Goal: Information Seeking & Learning: Learn about a topic

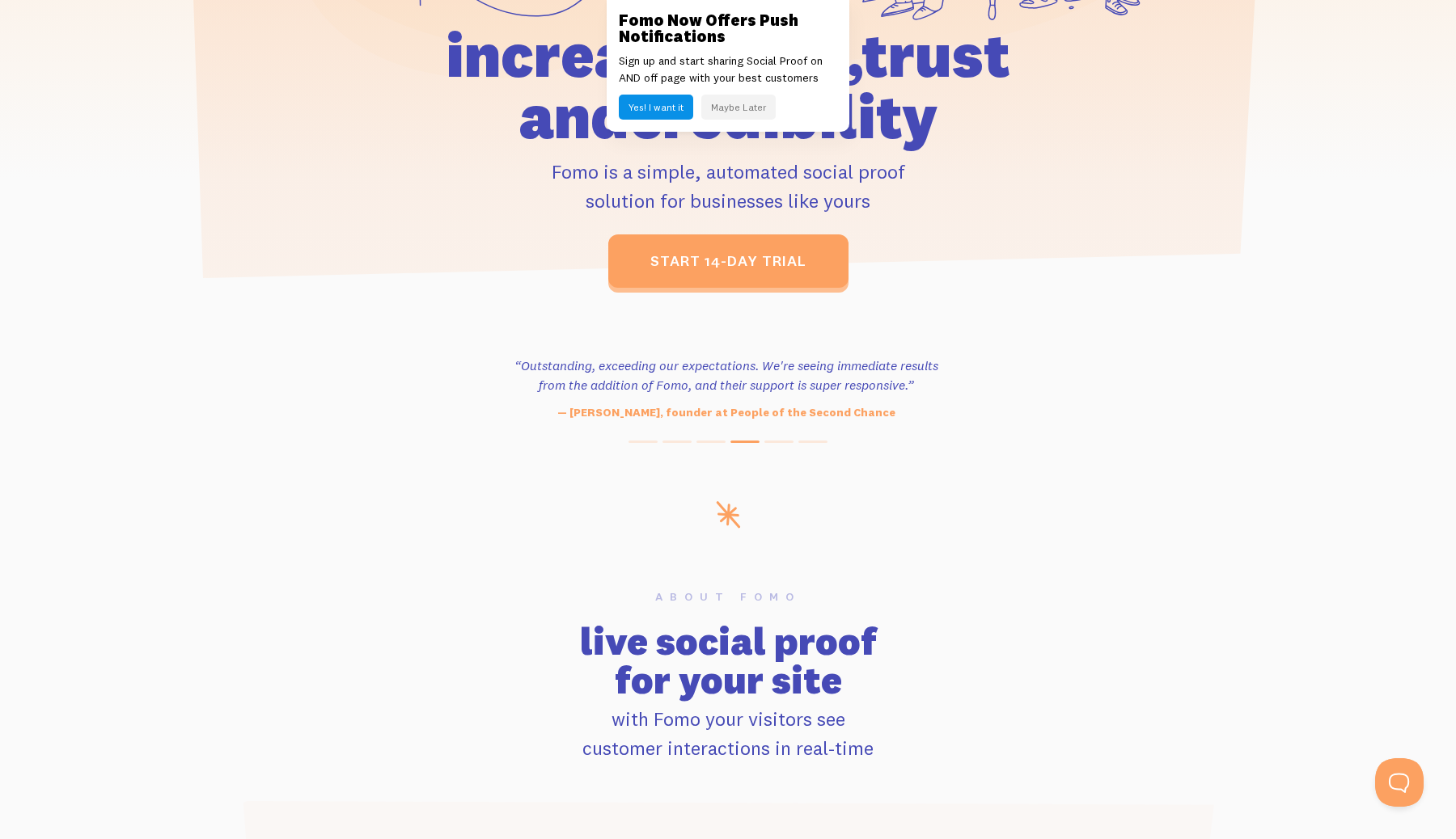
scroll to position [402, 0]
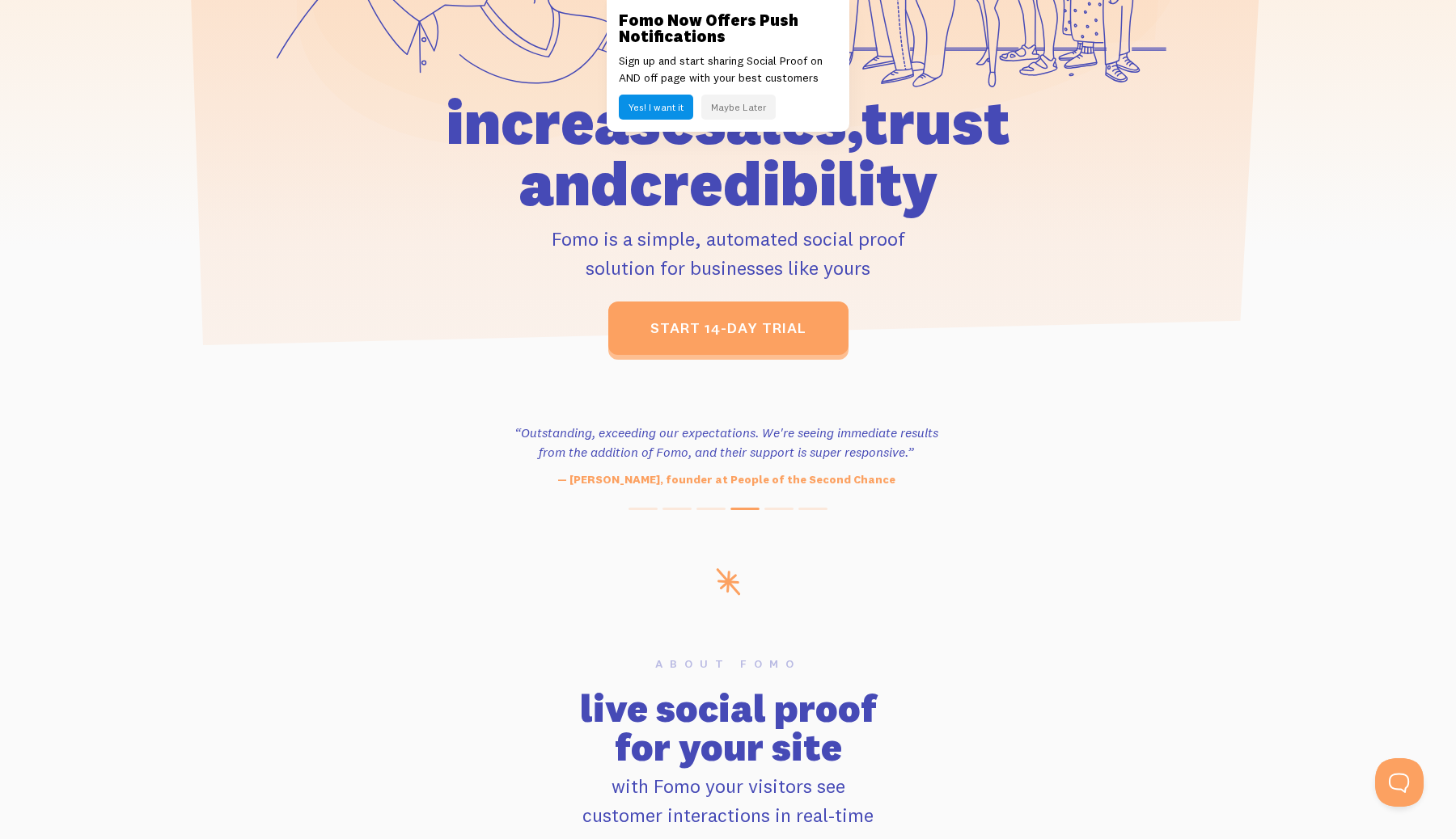
click at [754, 112] on button "Maybe Later" at bounding box center [739, 107] width 75 height 25
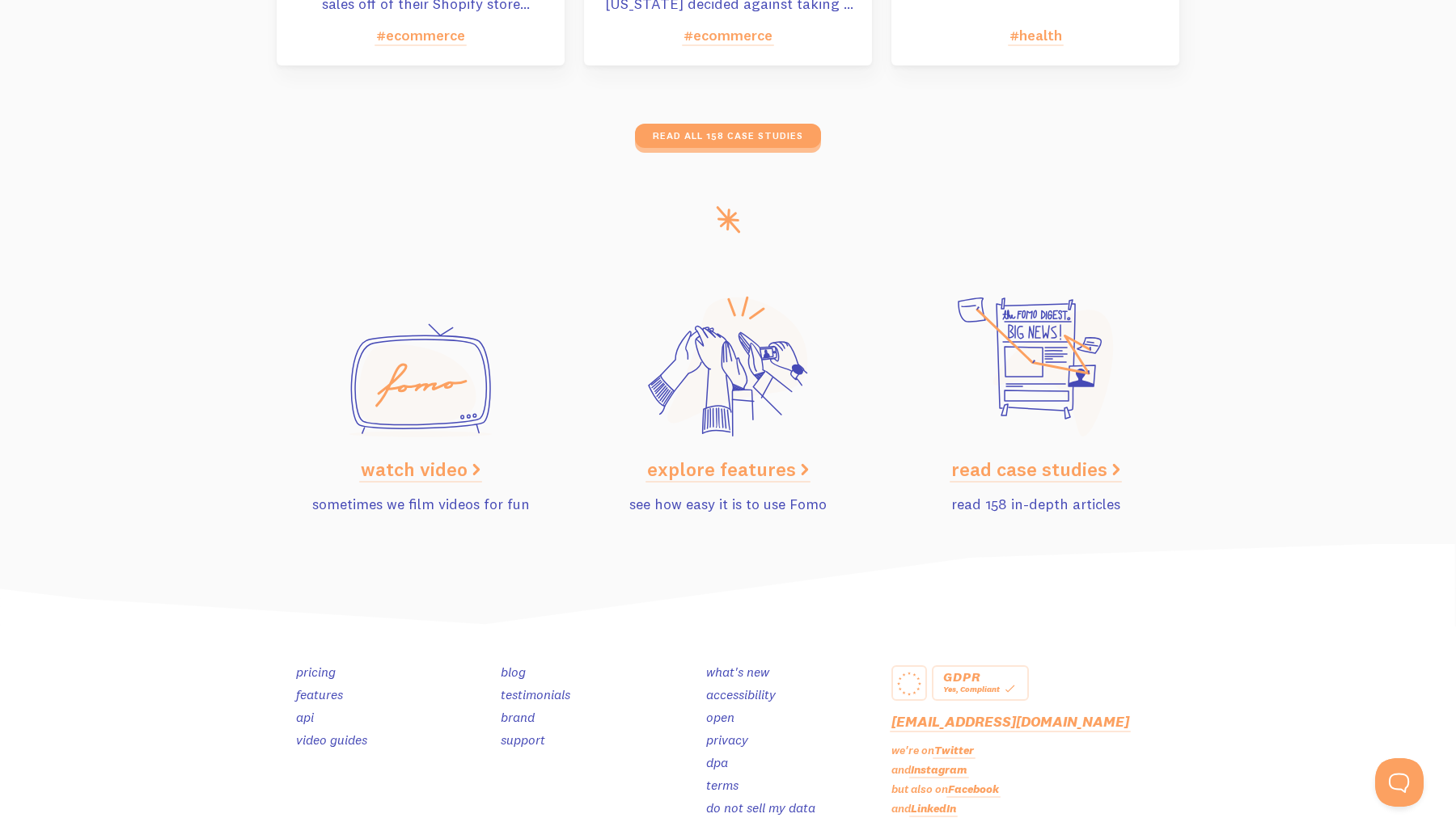
scroll to position [8003, 0]
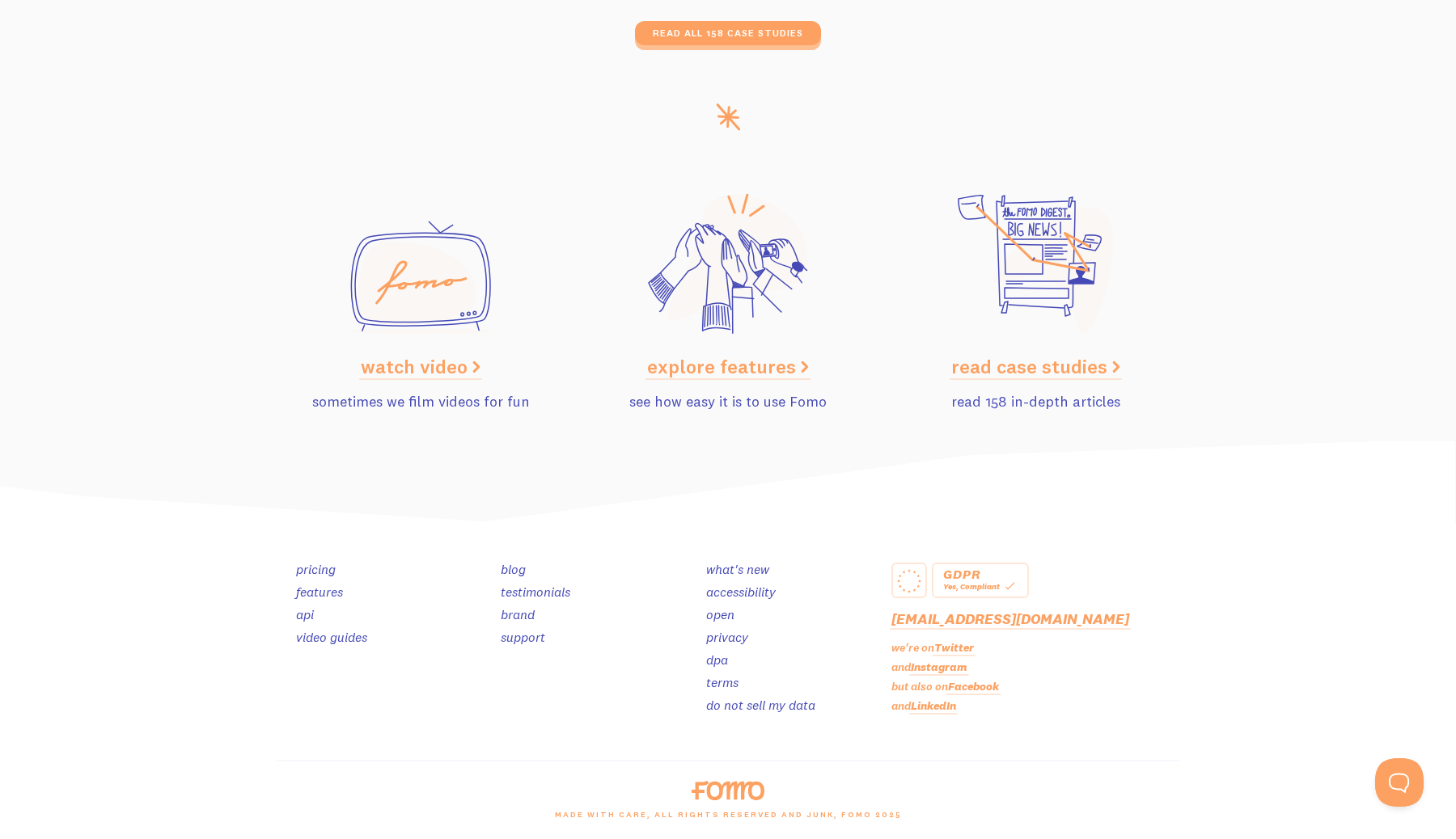
click at [1012, 368] on link "read case studies" at bounding box center [1035, 366] width 169 height 24
click at [700, 370] on link "explore features" at bounding box center [728, 366] width 162 height 24
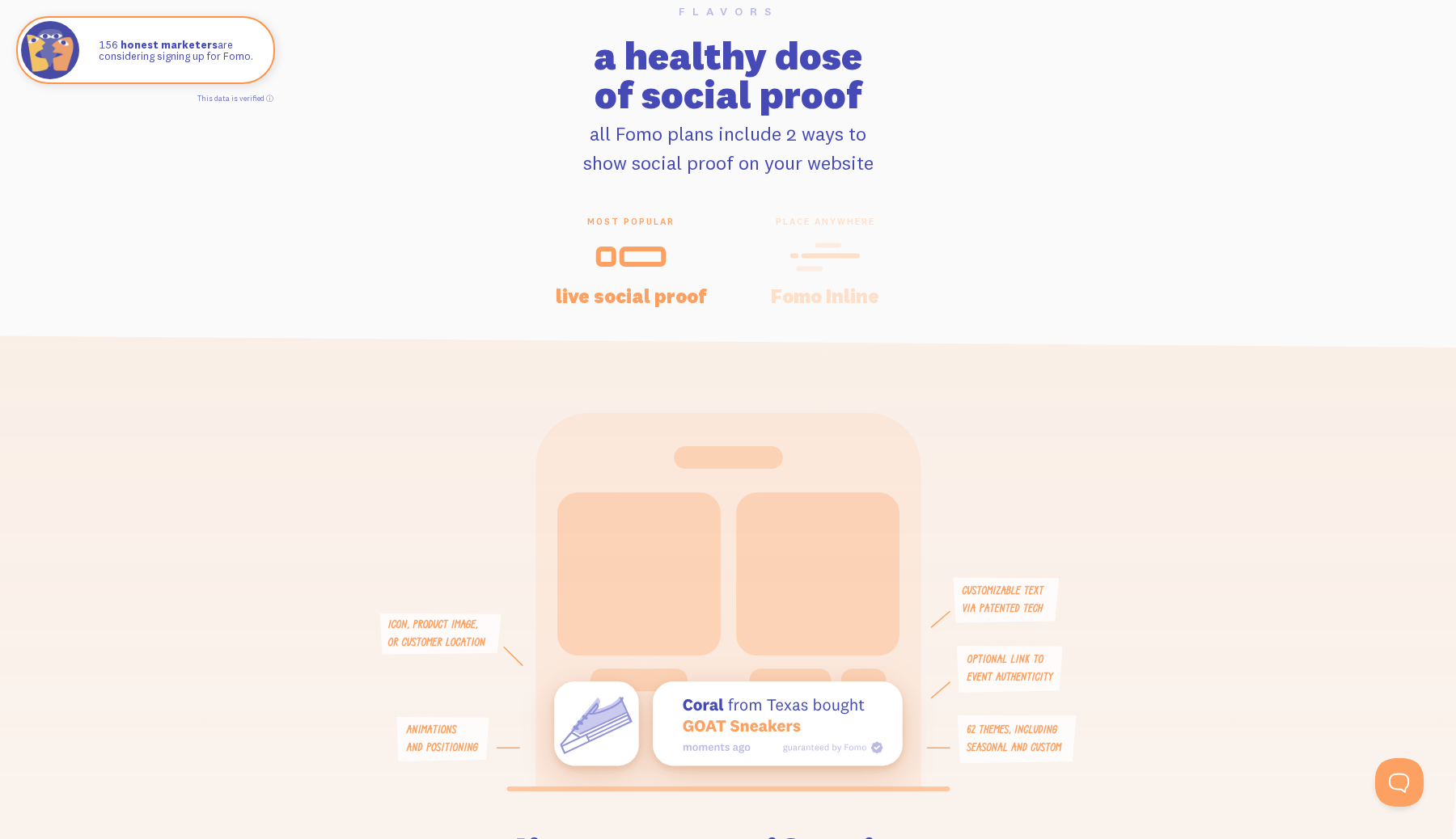
scroll to position [2851, 0]
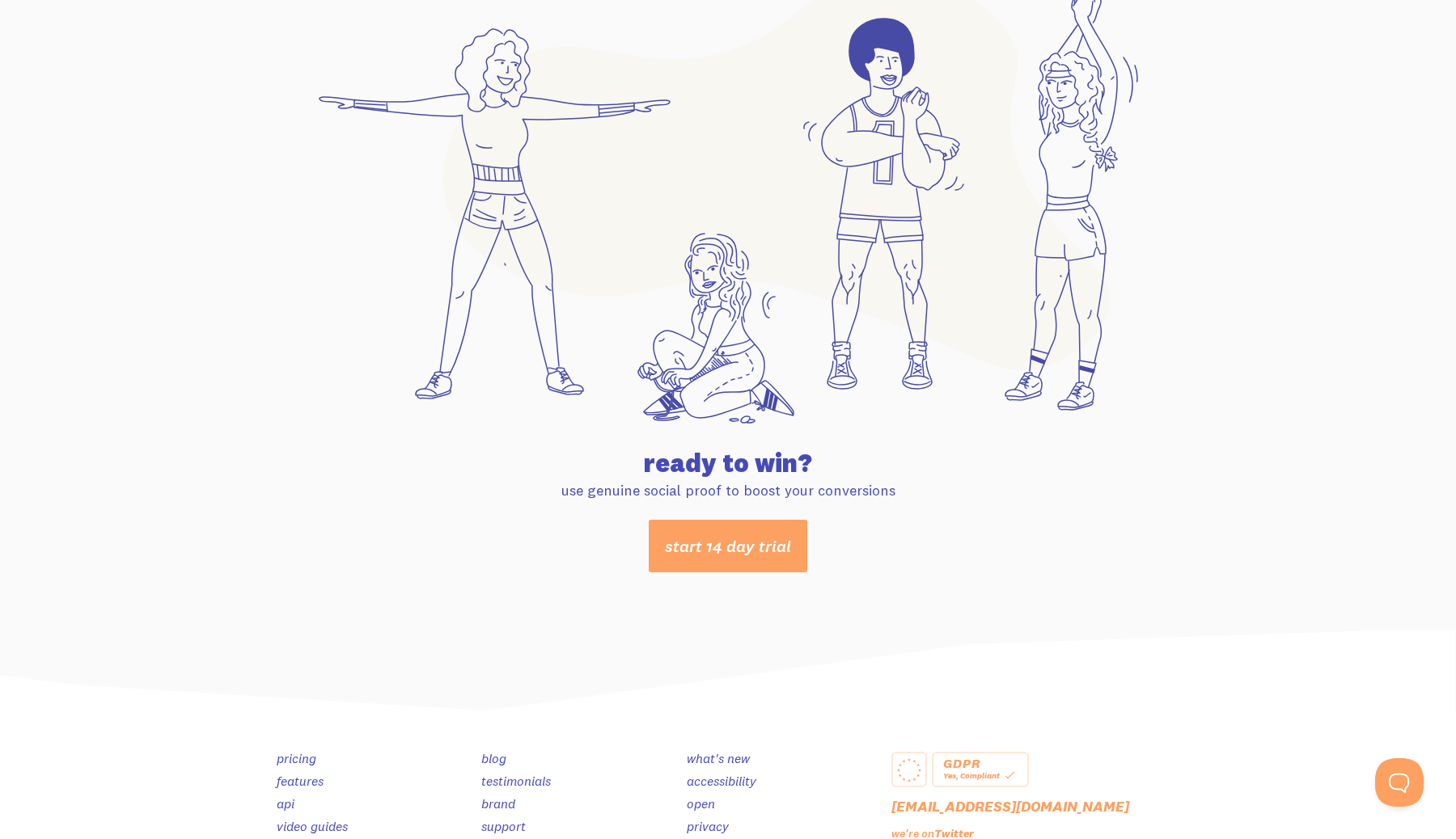
scroll to position [8396, 0]
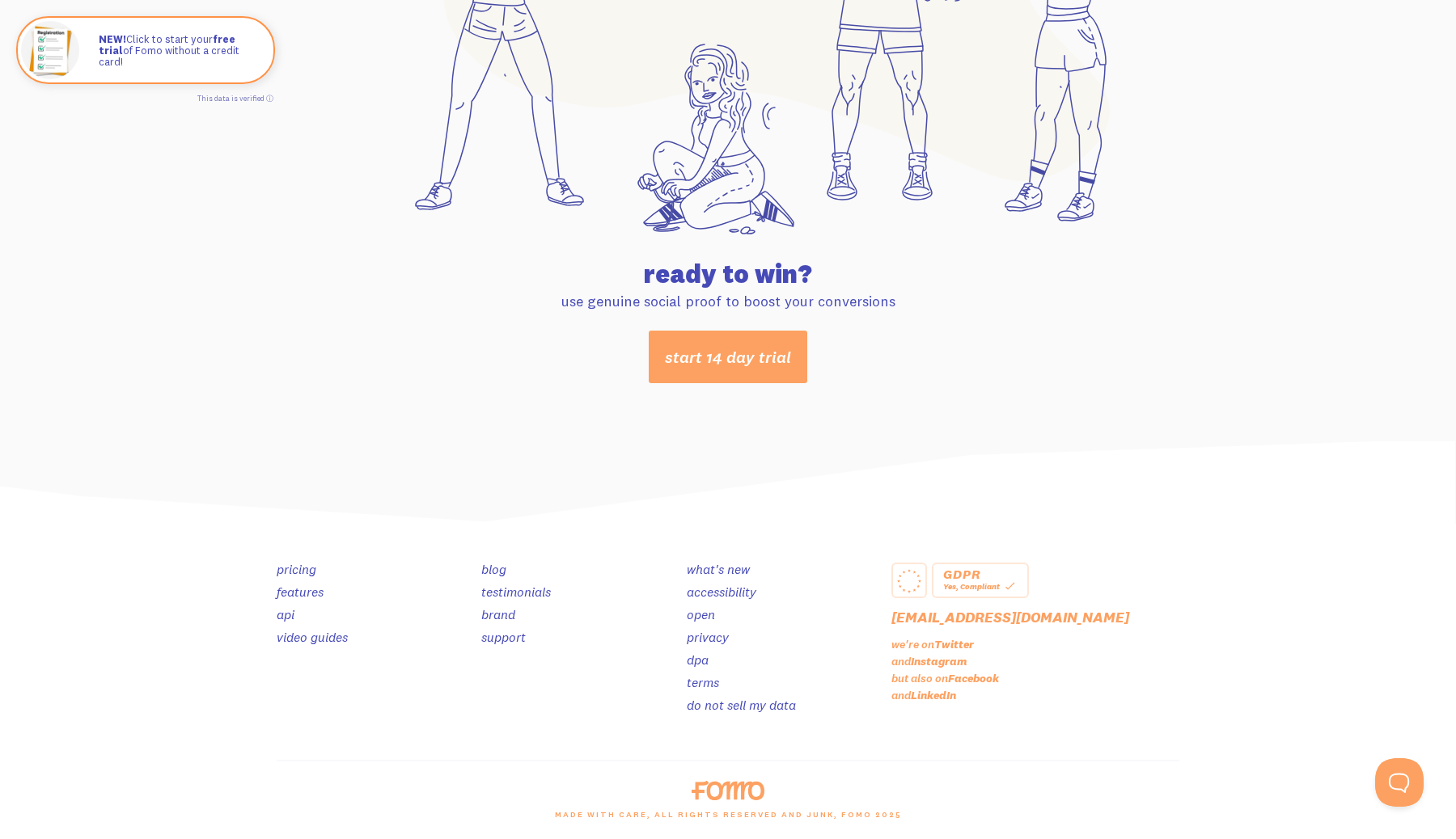
click at [297, 568] on link "pricing" at bounding box center [296, 569] width 40 height 16
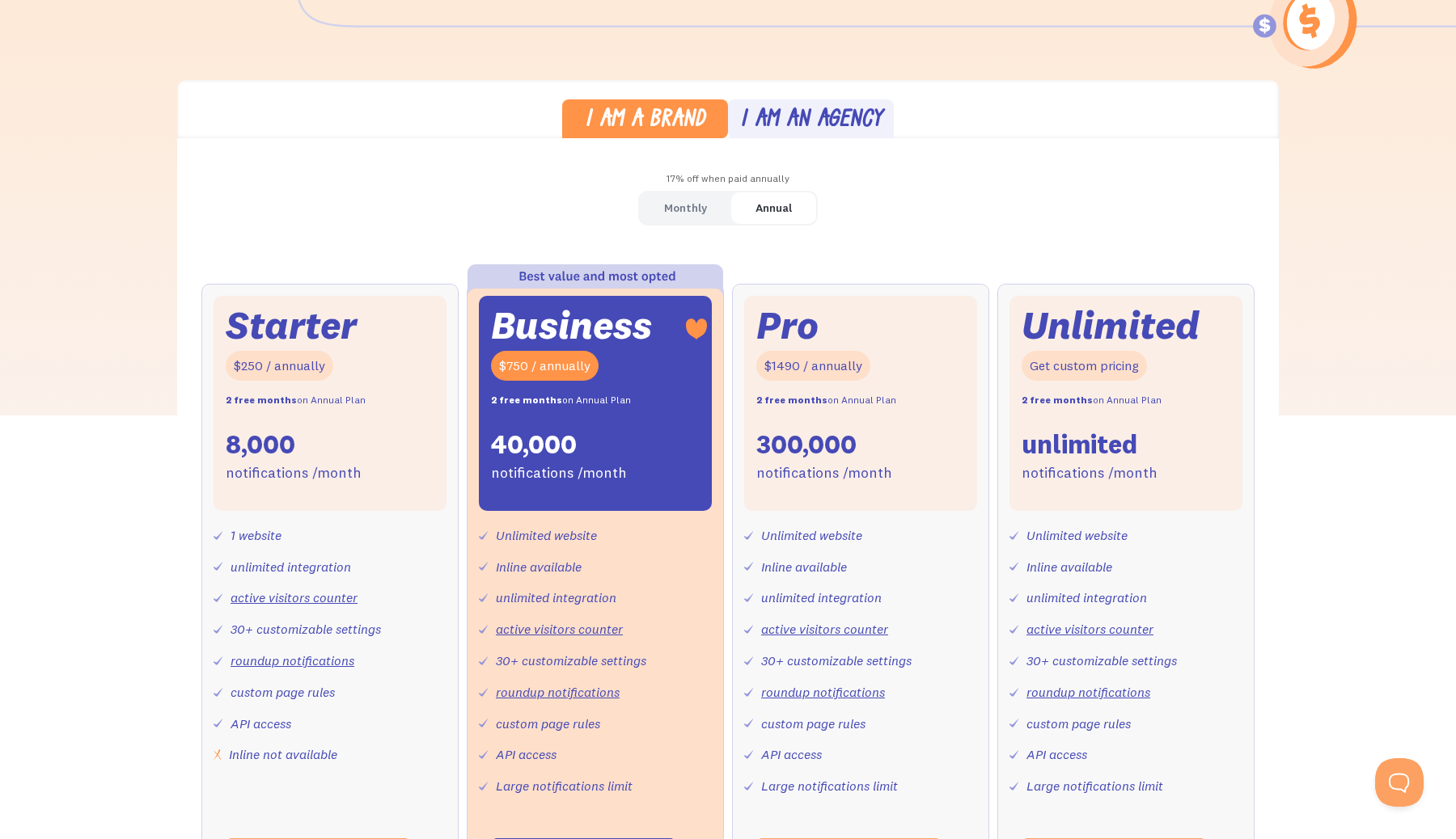
scroll to position [419, 0]
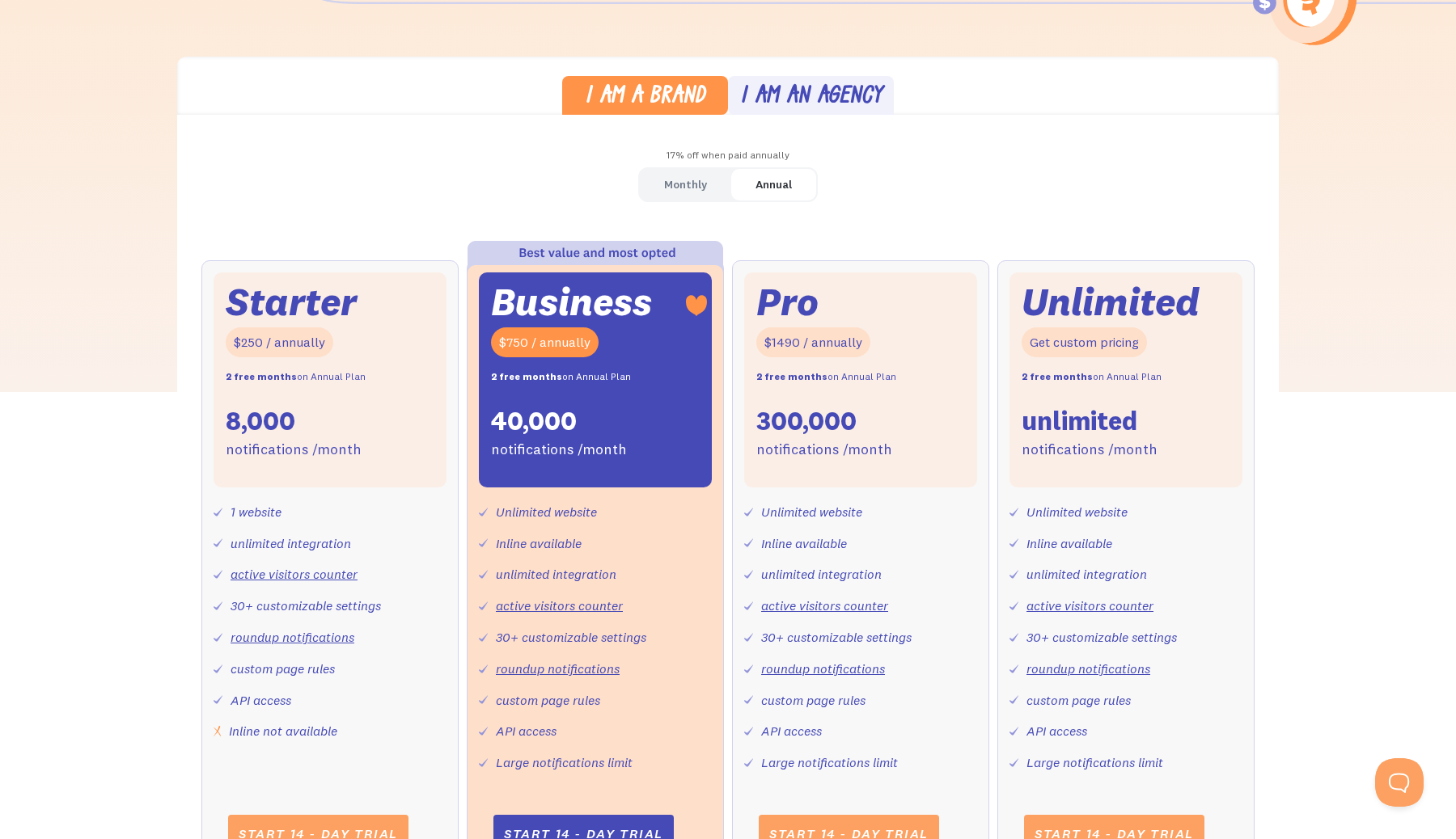
click at [671, 191] on div "Monthly" at bounding box center [685, 185] width 43 height 23
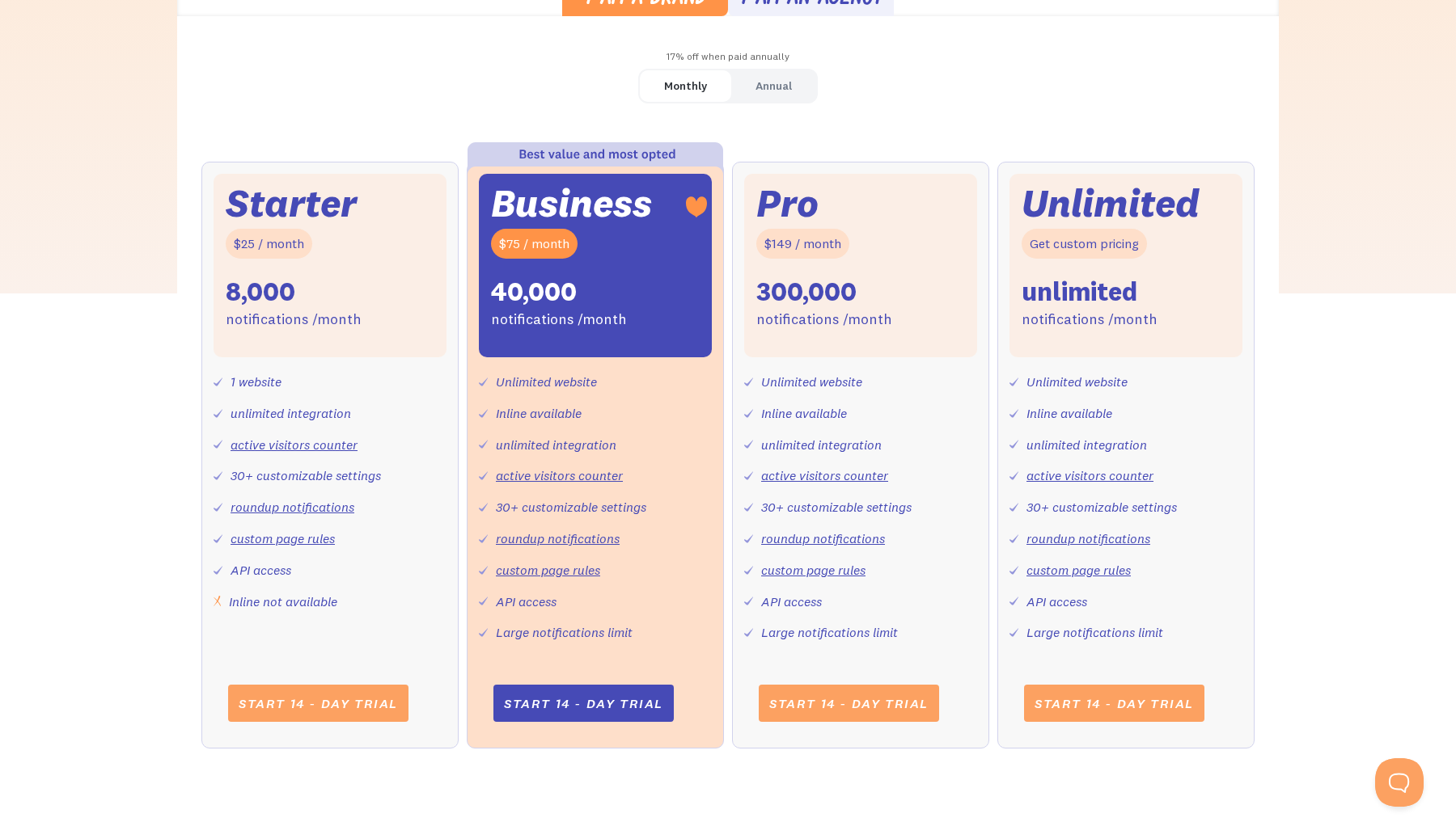
scroll to position [529, 0]
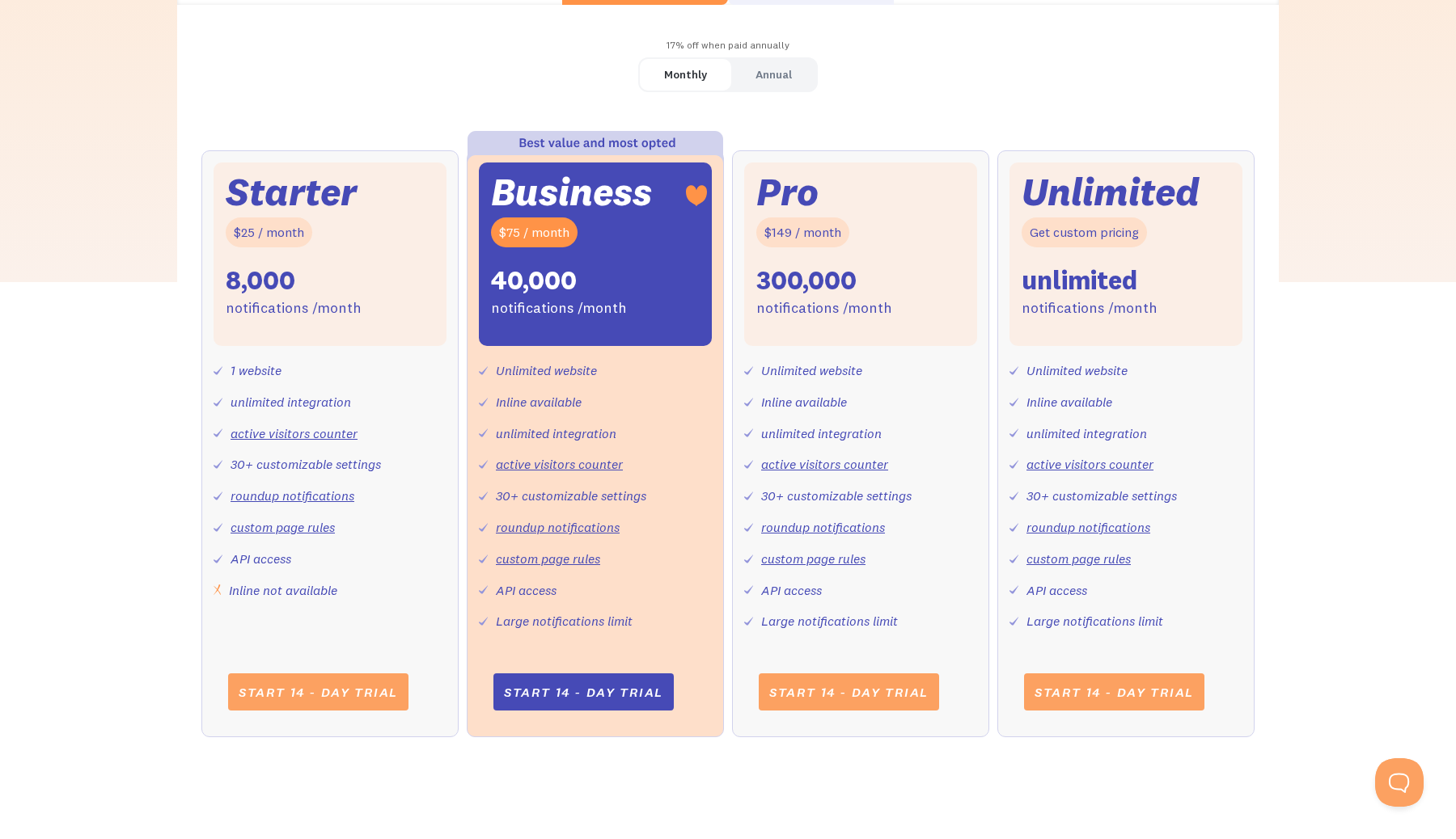
click at [363, 267] on div "Starter $25 / month 8,000 notifications /month" at bounding box center [331, 254] width 233 height 184
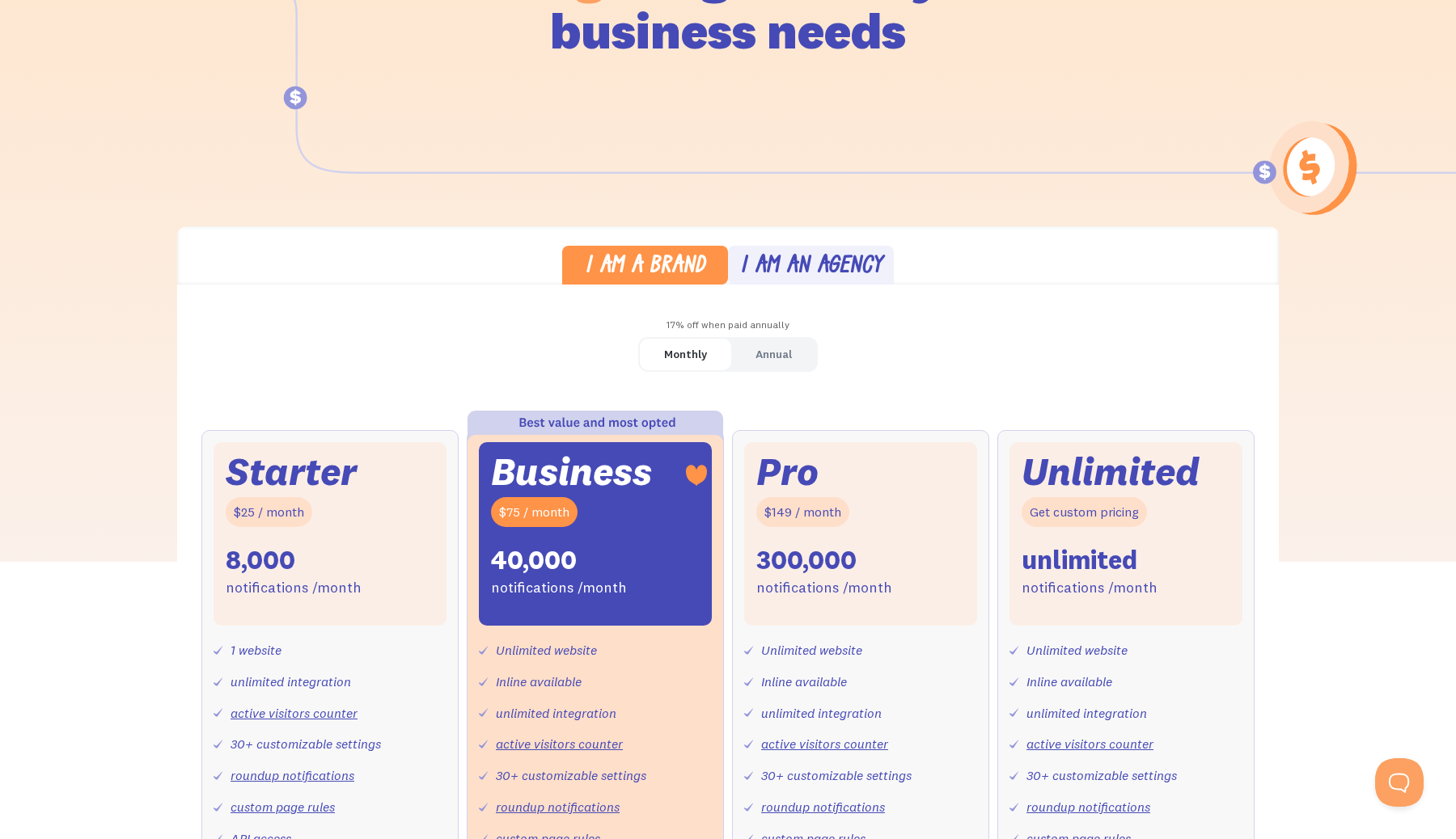
scroll to position [228, 0]
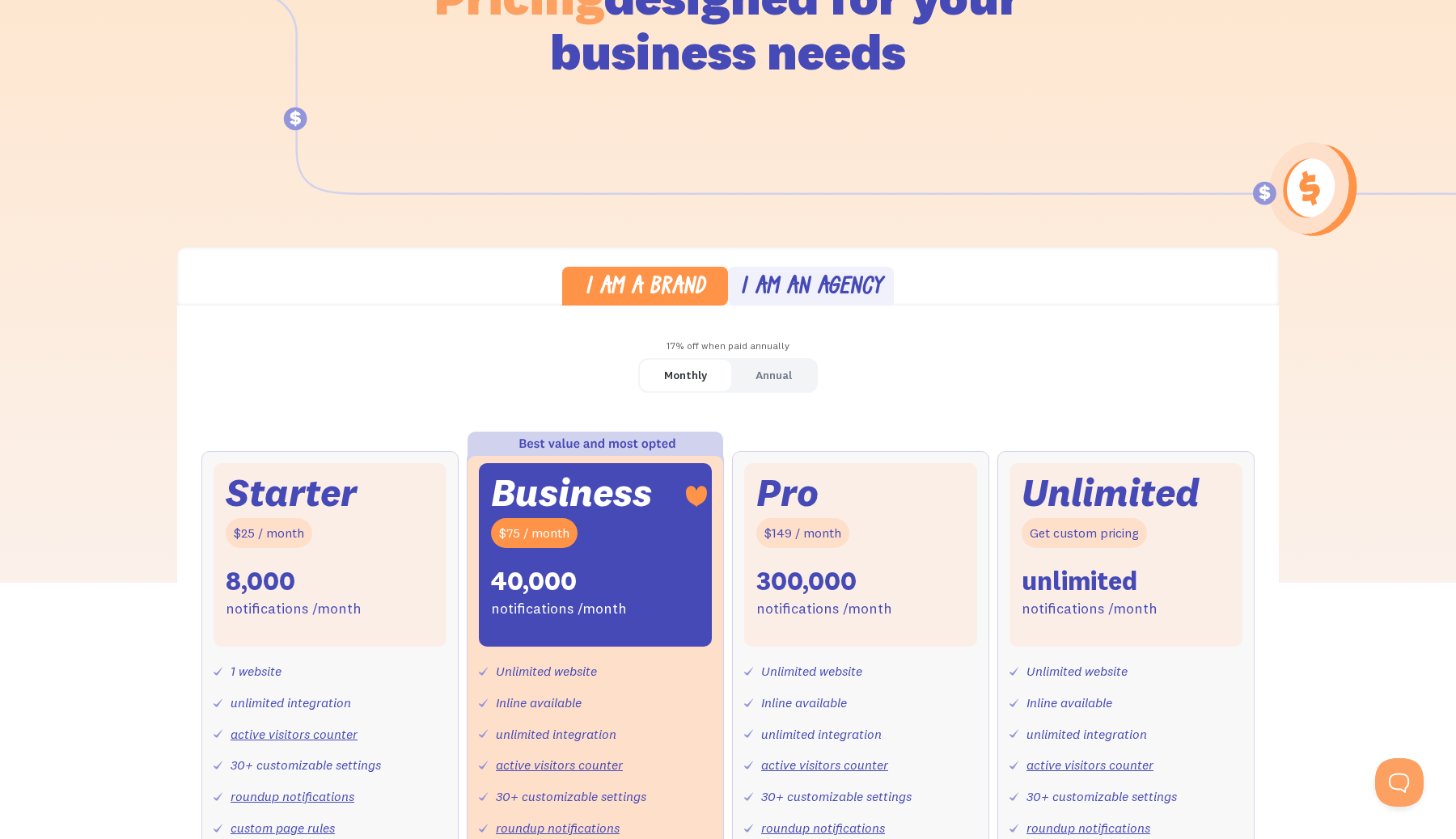
click at [687, 374] on div "Monthly" at bounding box center [685, 375] width 43 height 23
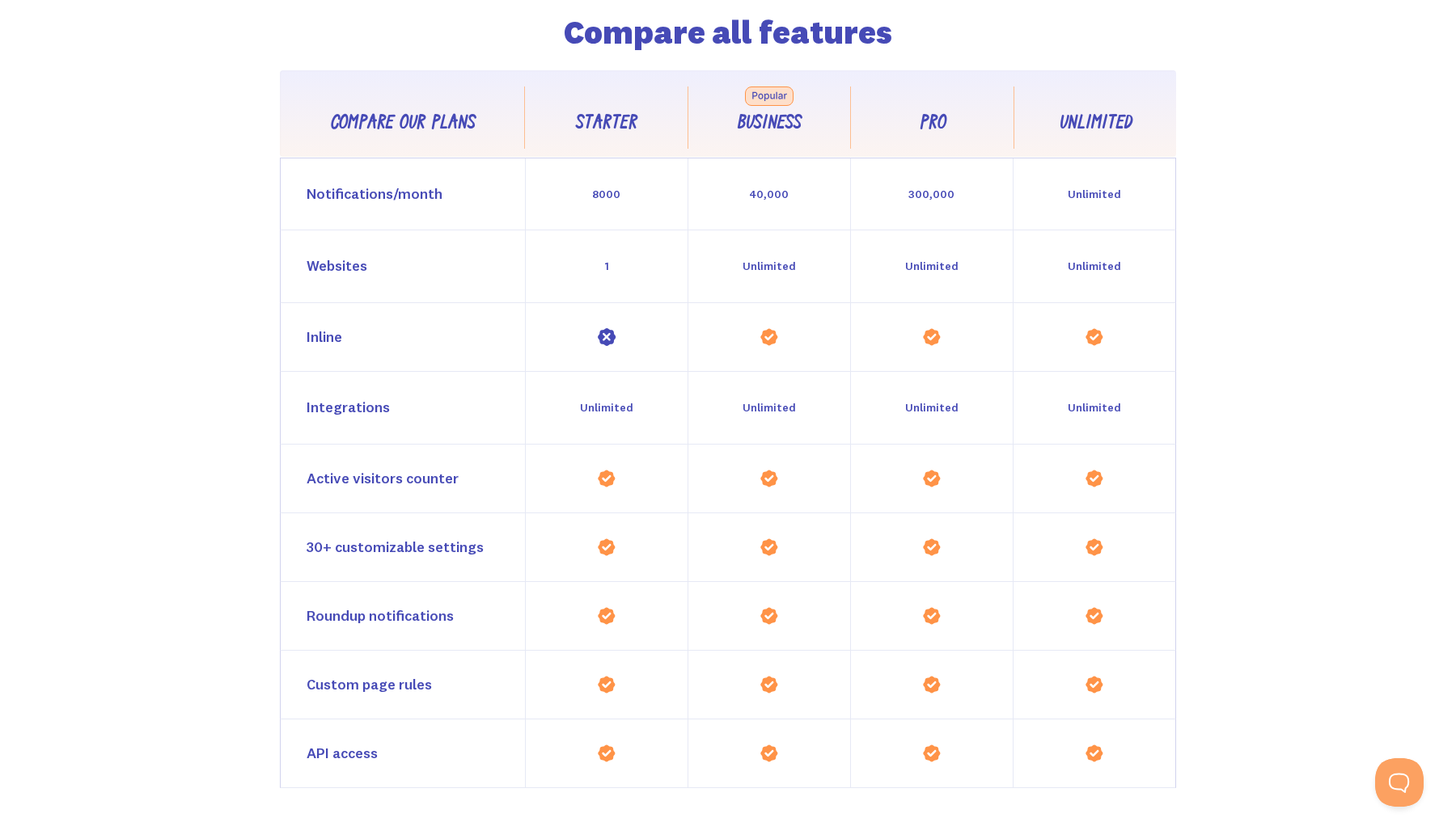
scroll to position [1403, 0]
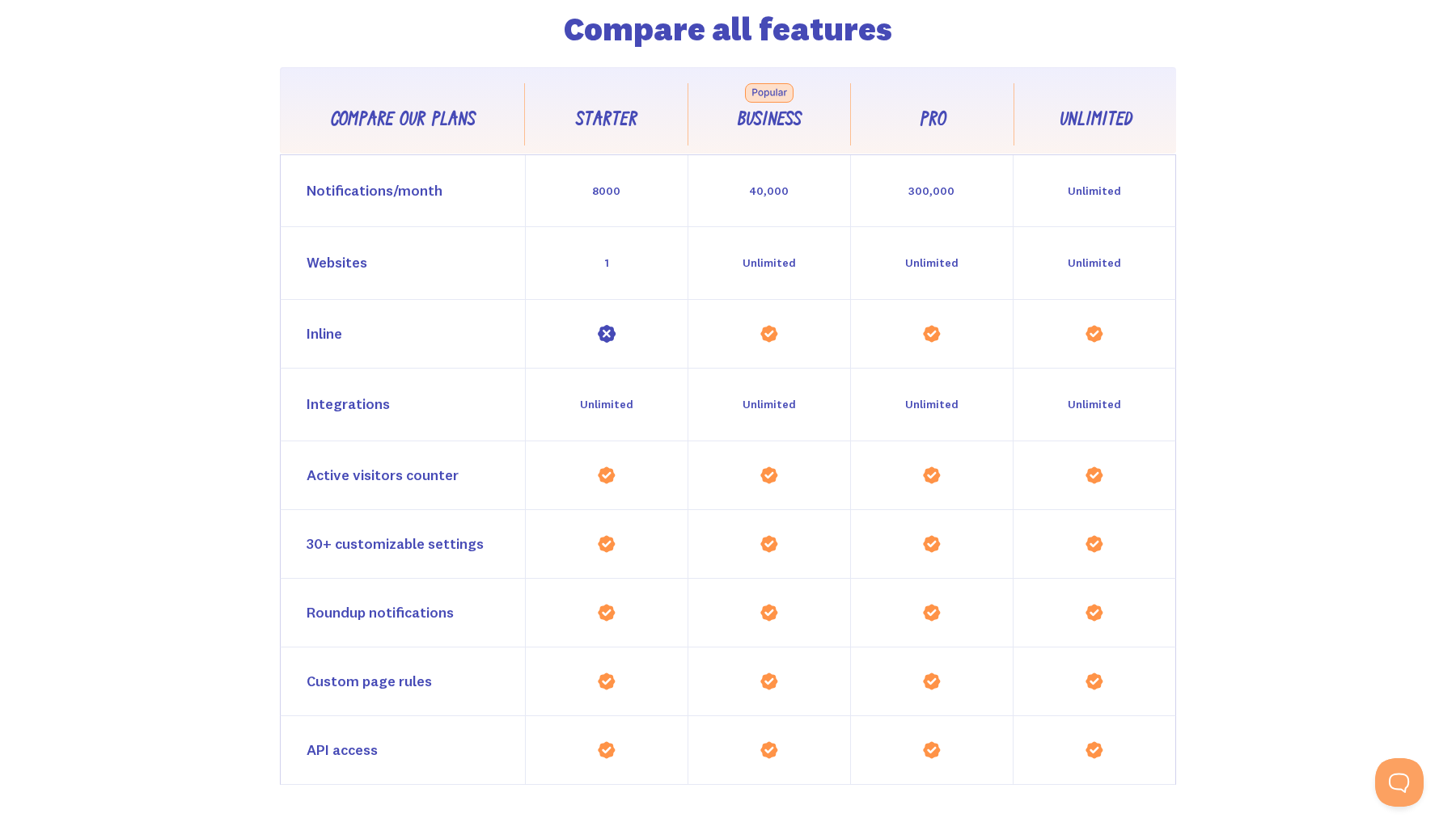
click at [318, 331] on div "Inline" at bounding box center [324, 334] width 36 height 23
click at [331, 332] on div "Inline" at bounding box center [324, 334] width 36 height 23
click at [386, 332] on div "Inline" at bounding box center [402, 334] width 244 height 68
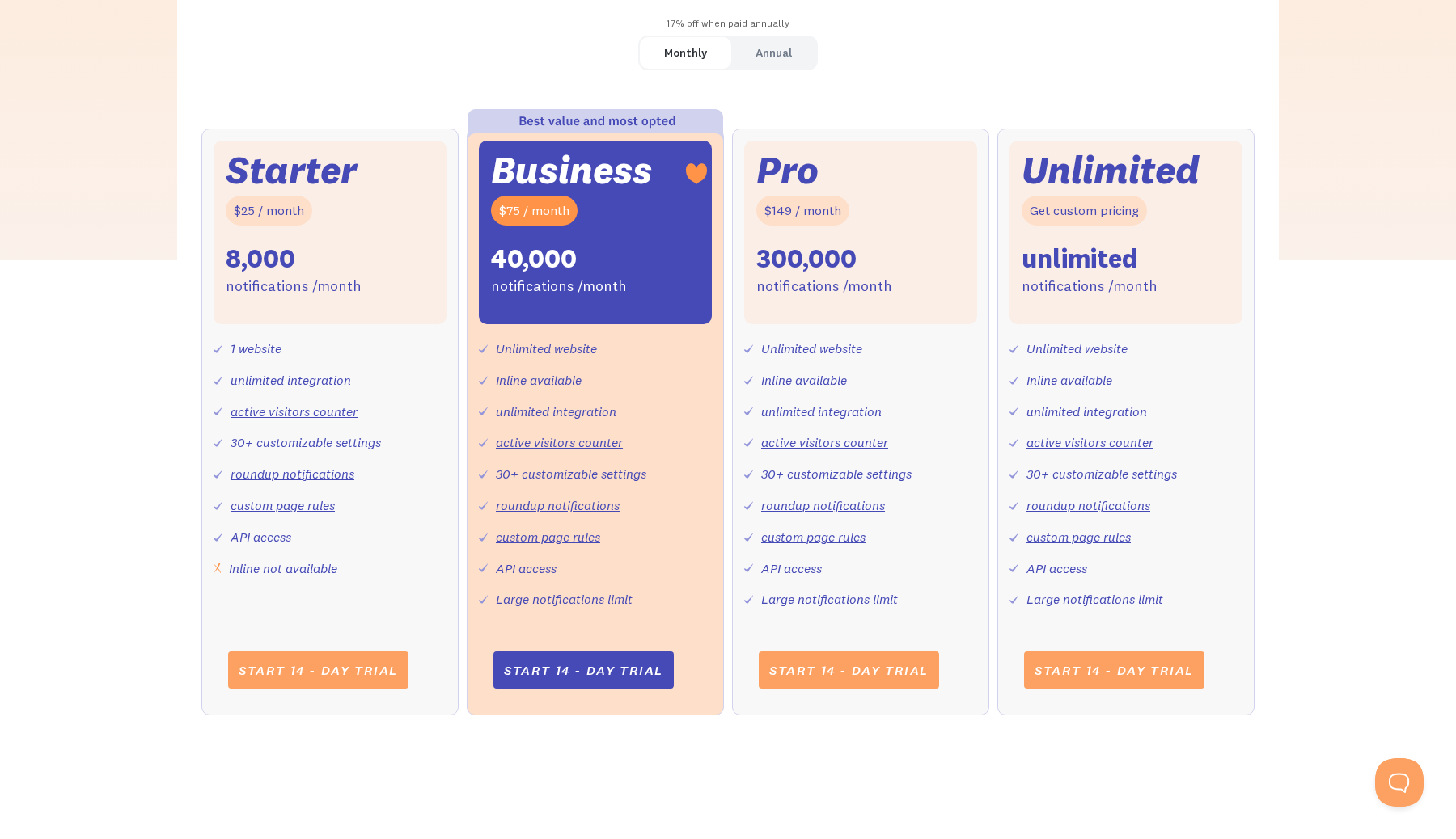
scroll to position [601, 0]
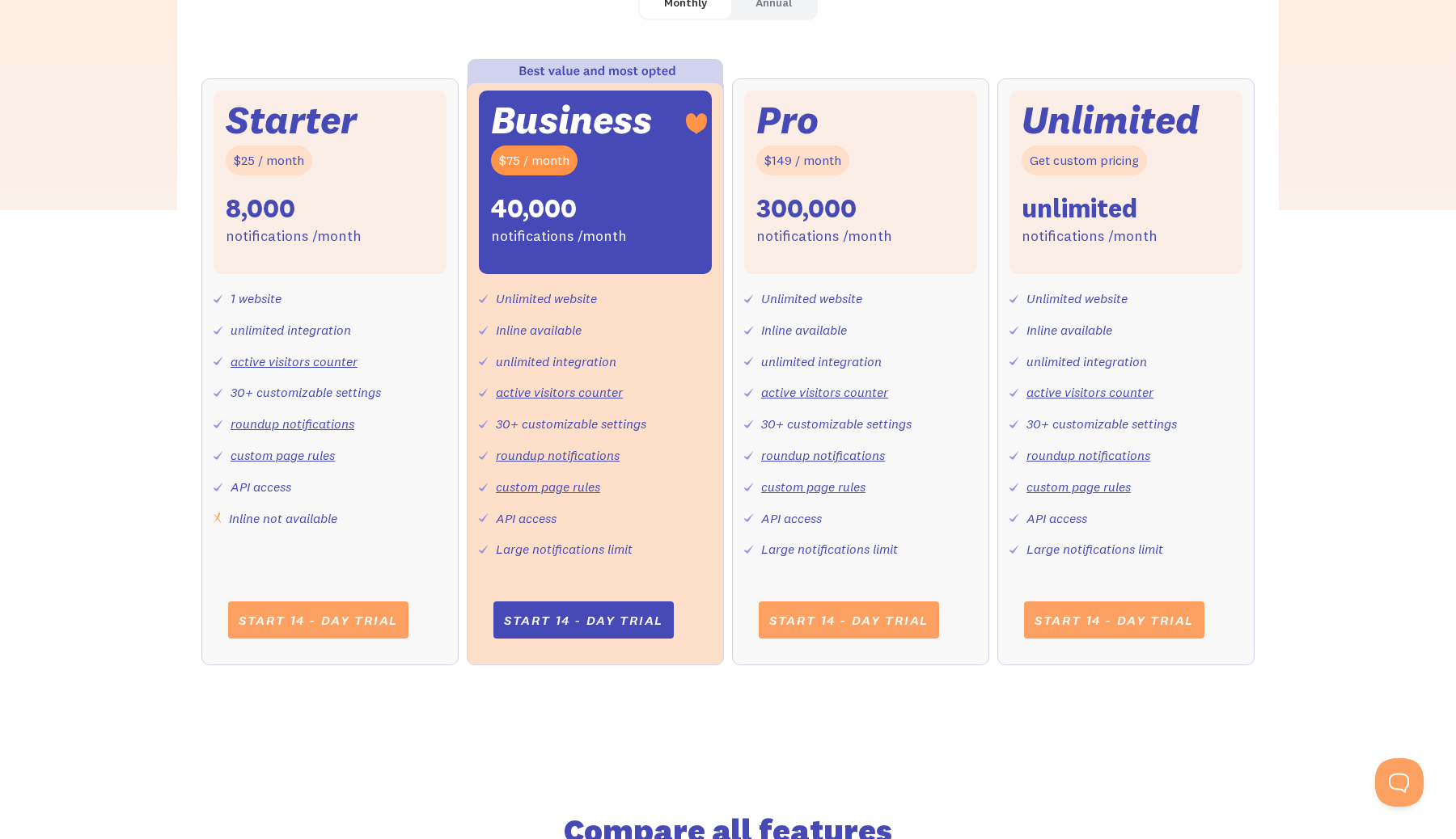
click at [258, 524] on div "Inline not available" at bounding box center [284, 518] width 109 height 23
click at [314, 522] on div "Inline not available" at bounding box center [284, 518] width 109 height 23
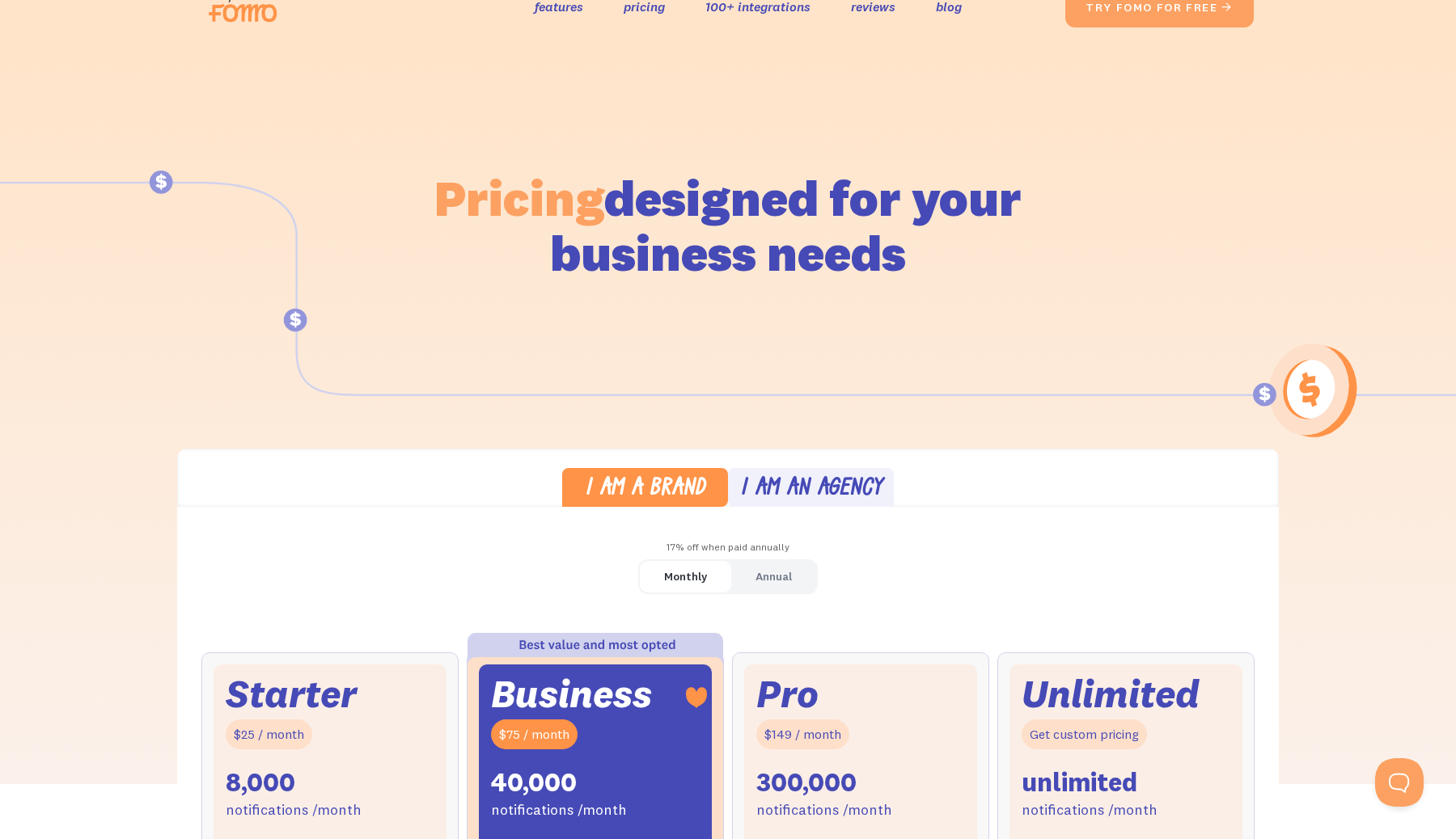
scroll to position [0, 0]
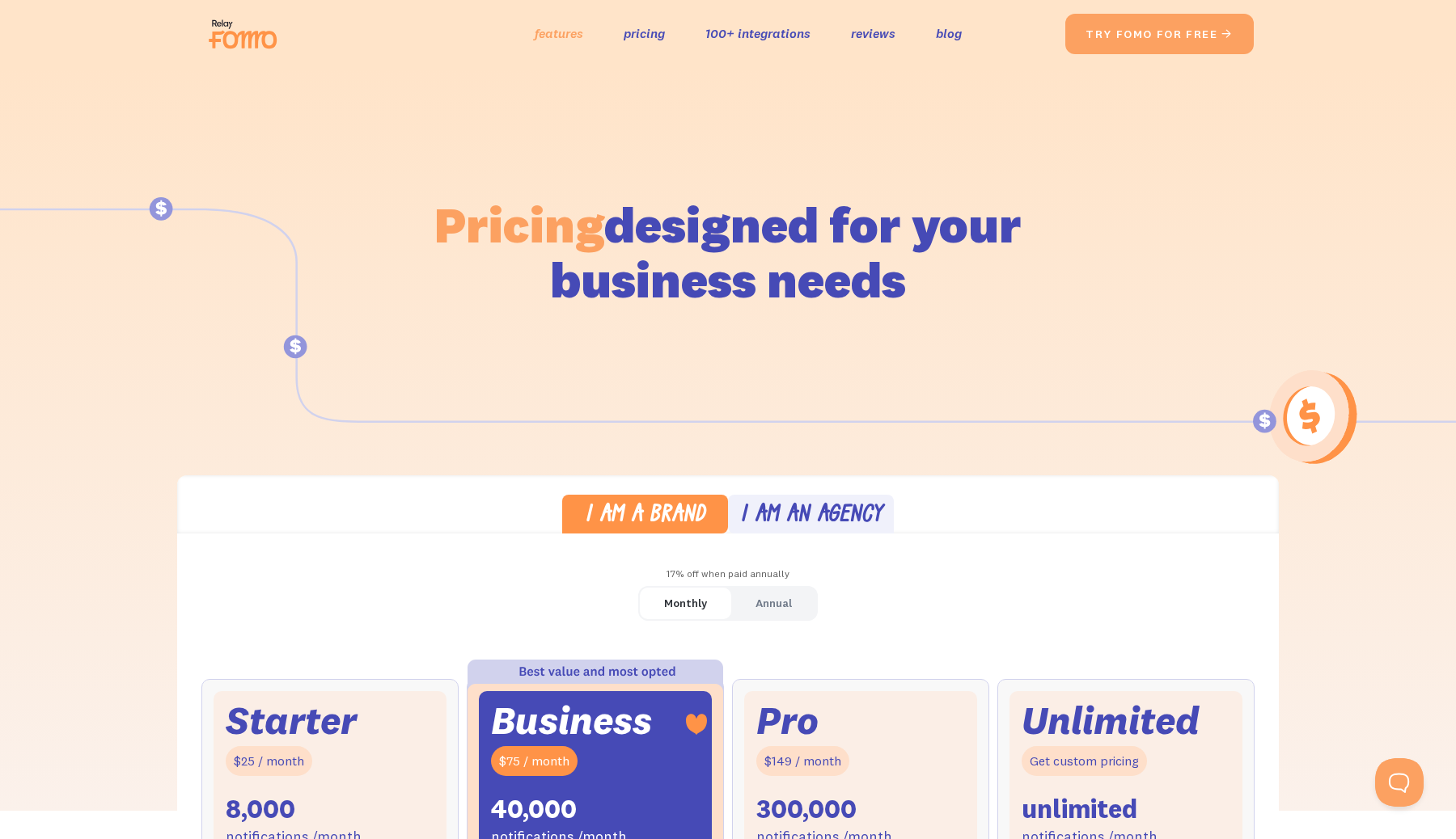
click at [535, 40] on link "features" at bounding box center [559, 33] width 49 height 23
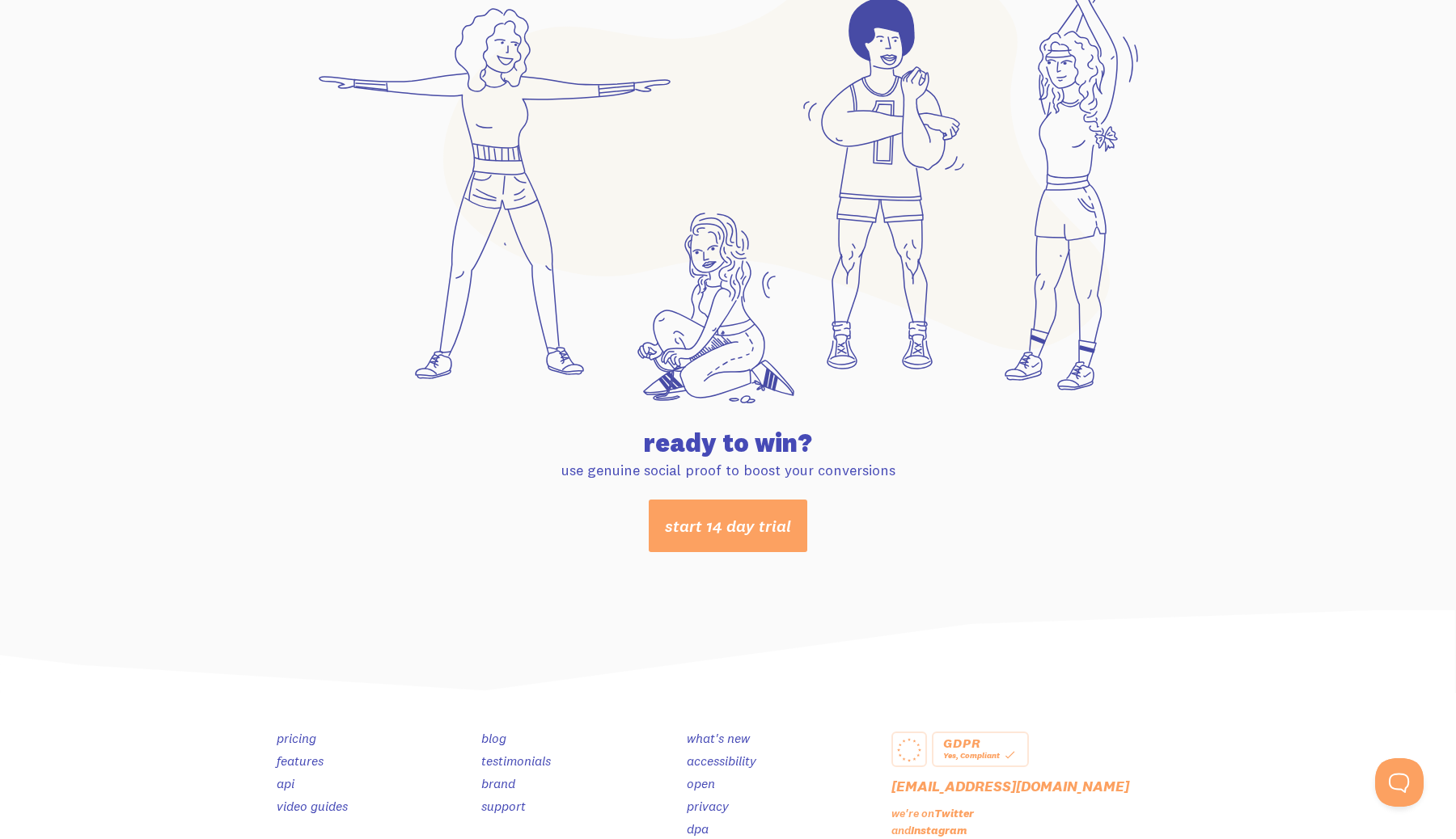
scroll to position [8396, 0]
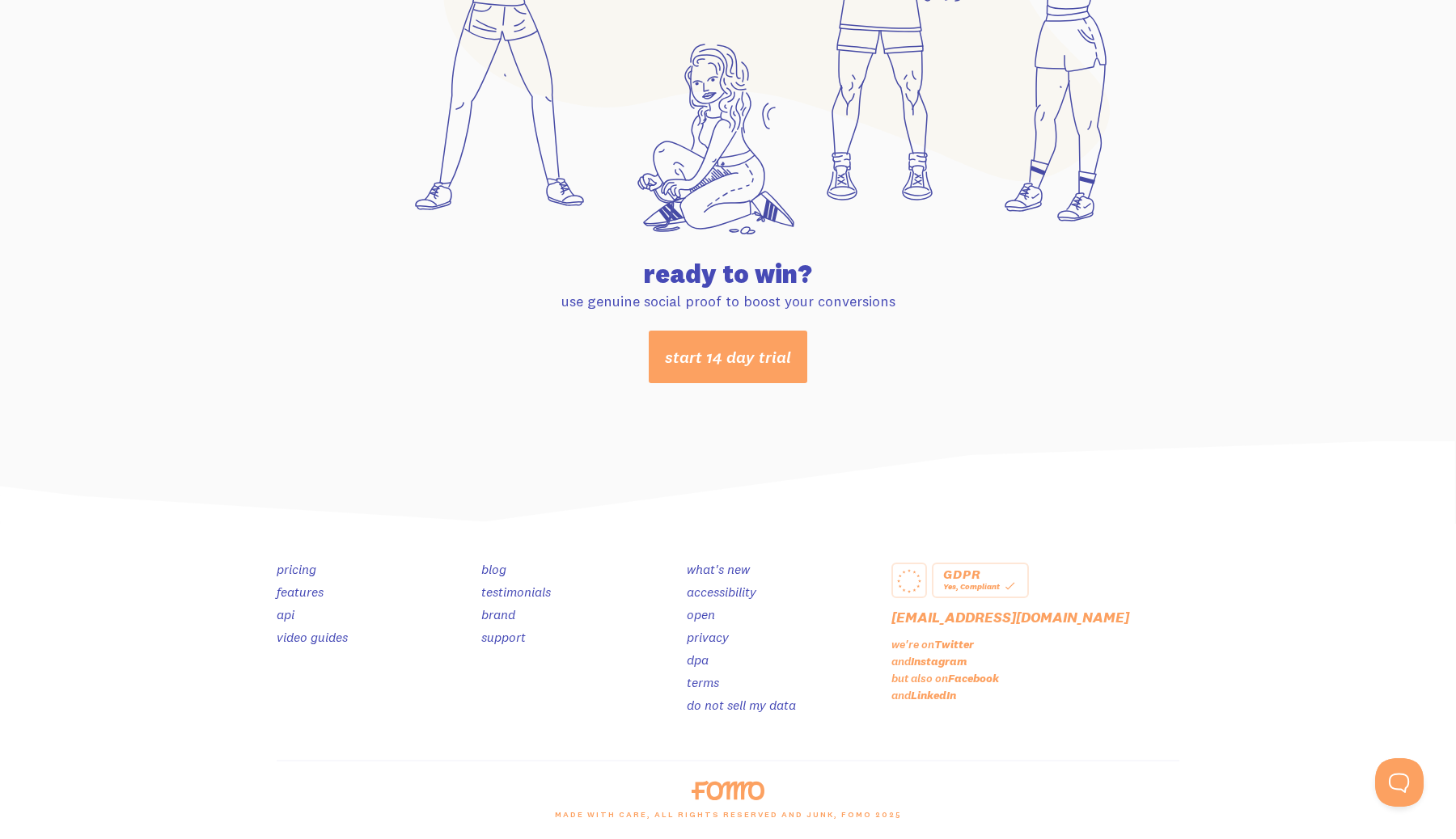
click at [337, 637] on link "video guides" at bounding box center [312, 637] width 71 height 16
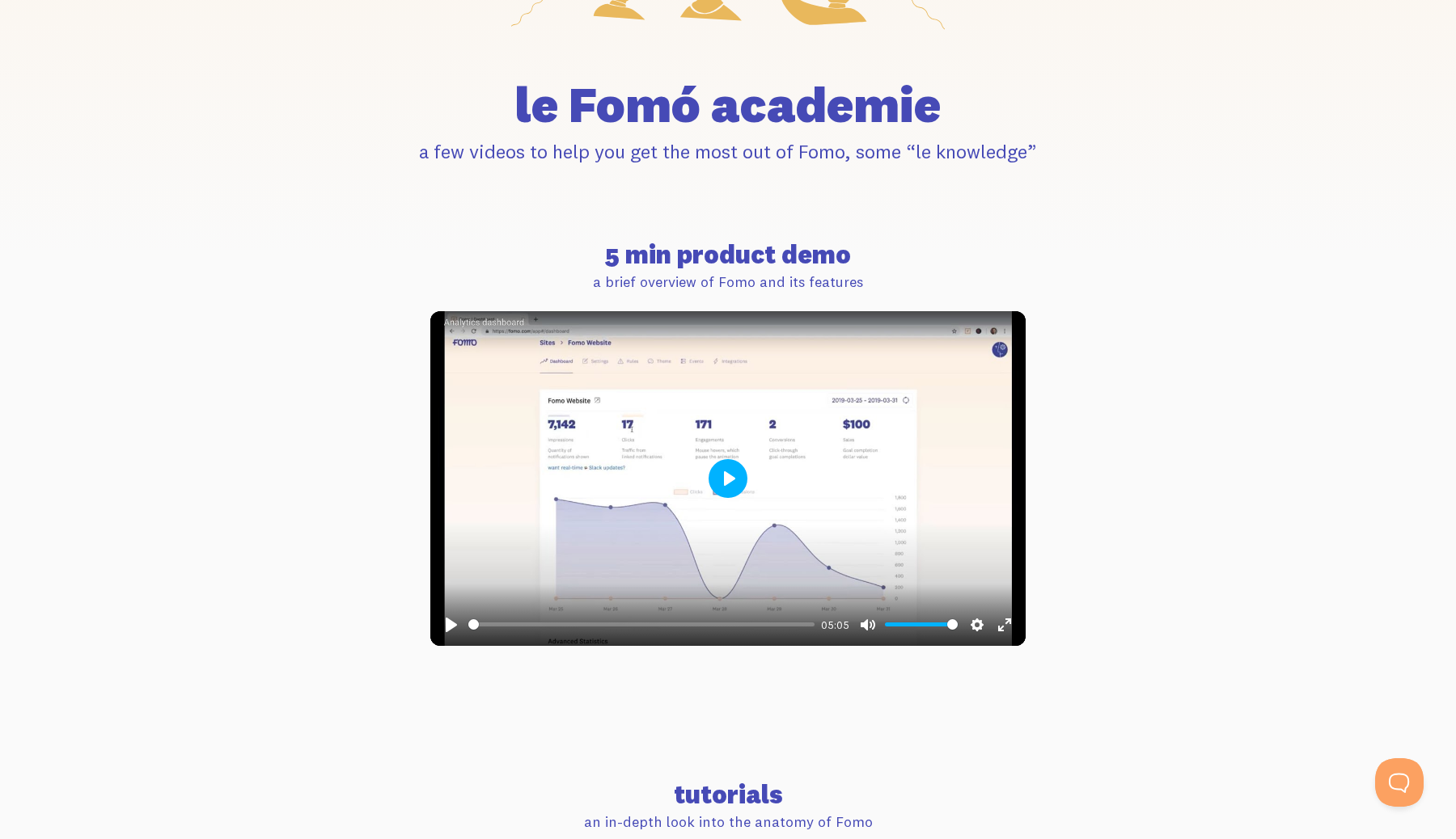
click at [731, 481] on button "Play" at bounding box center [728, 479] width 39 height 39
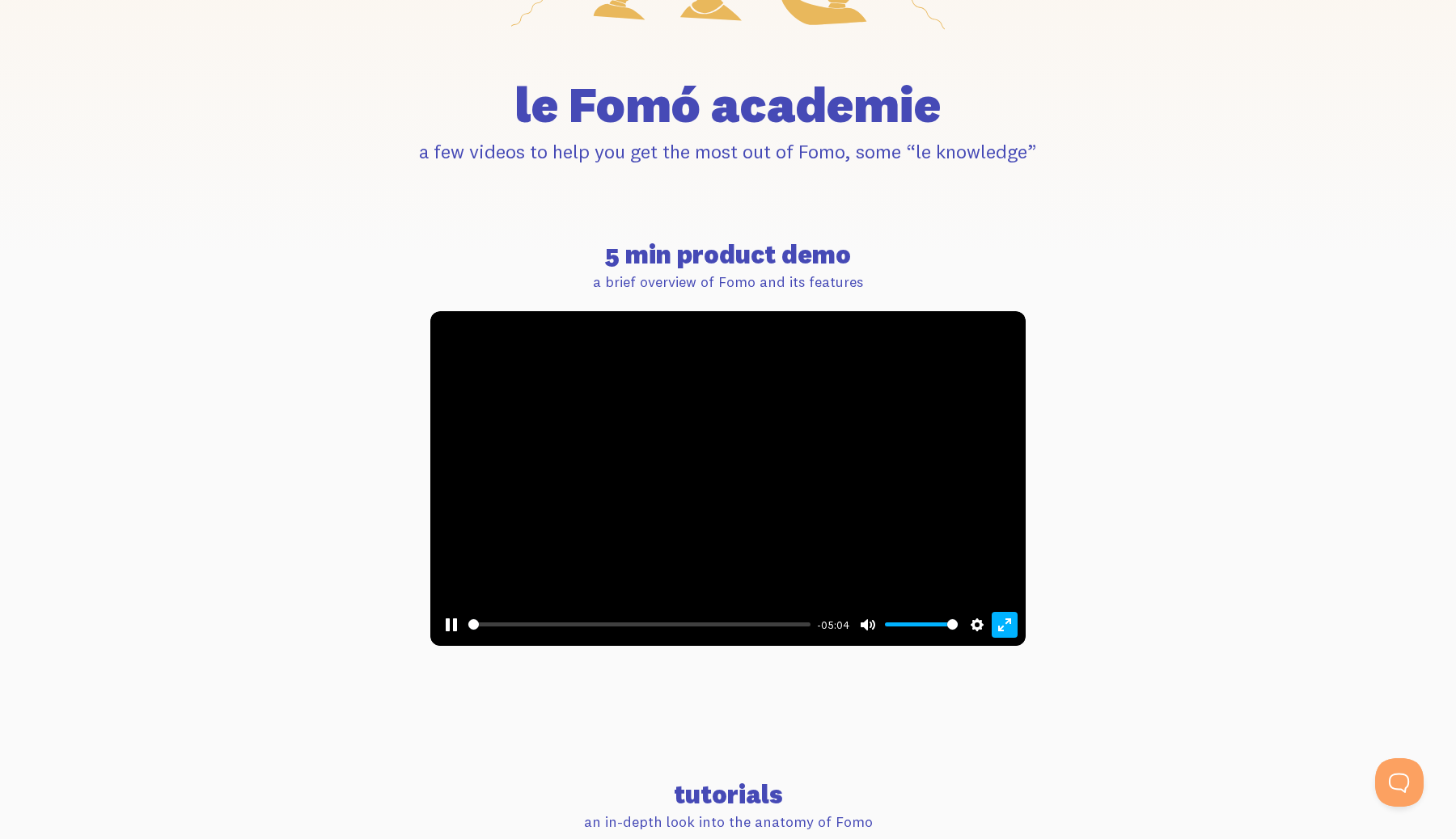
click at [1003, 629] on button "Exit fullscreen Enter fullscreen" at bounding box center [1005, 625] width 26 height 26
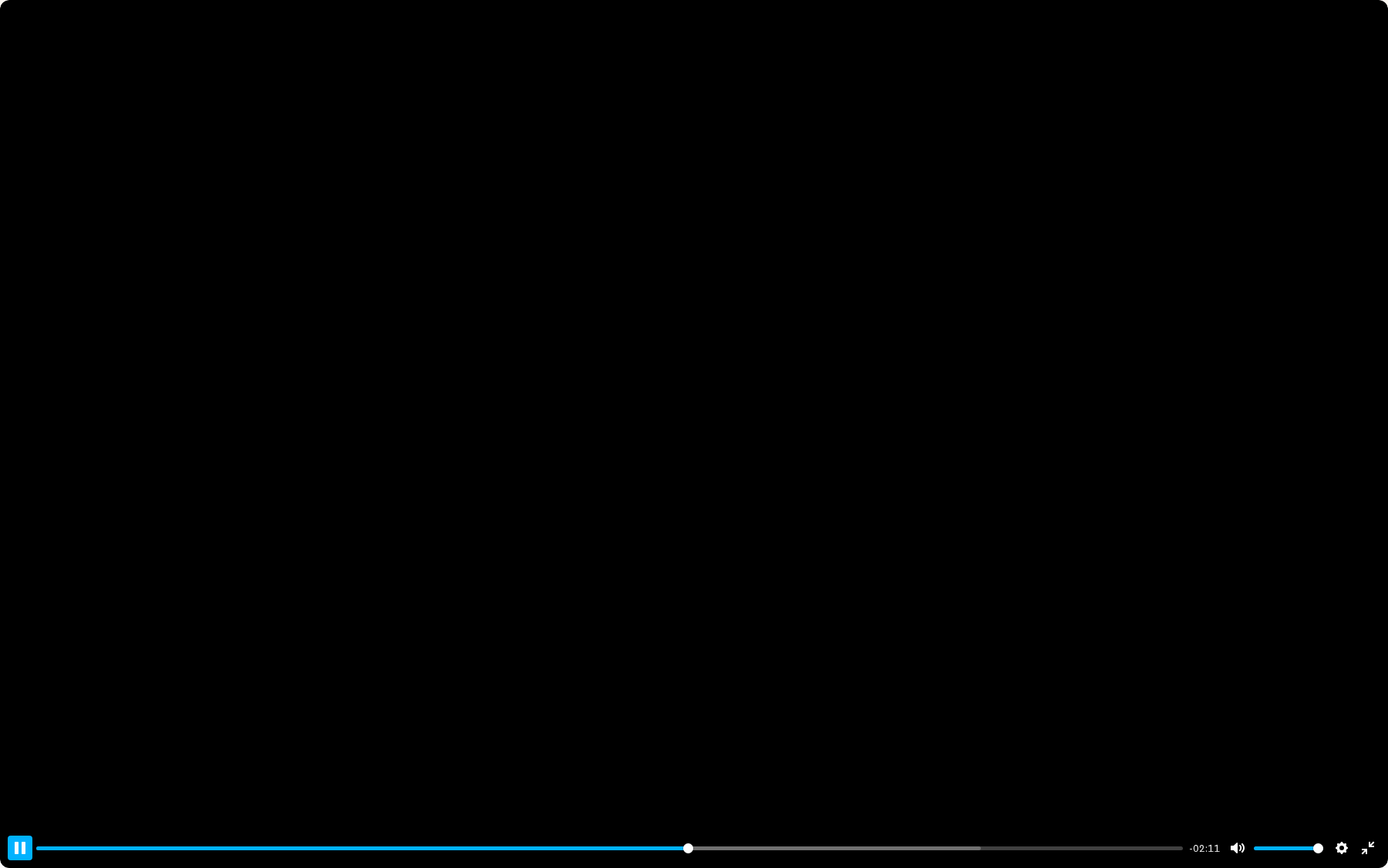
click at [23, 799] on button "Pause Play" at bounding box center [20, 848] width 25 height 25
type input "56.9"
click at [1368, 799] on button "Exit fullscreen Enter fullscreen" at bounding box center [1368, 848] width 25 height 25
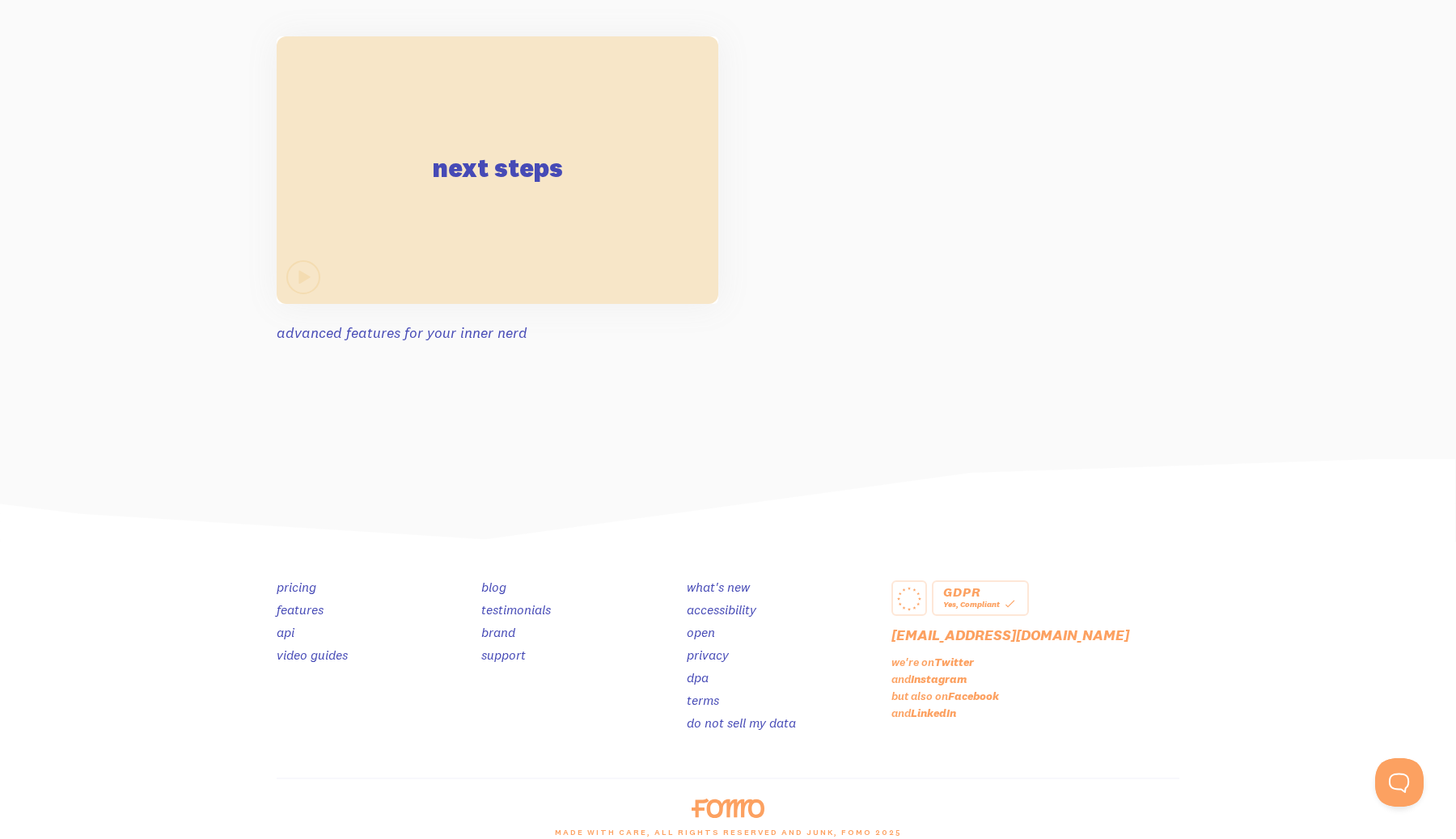
scroll to position [3448, 0]
